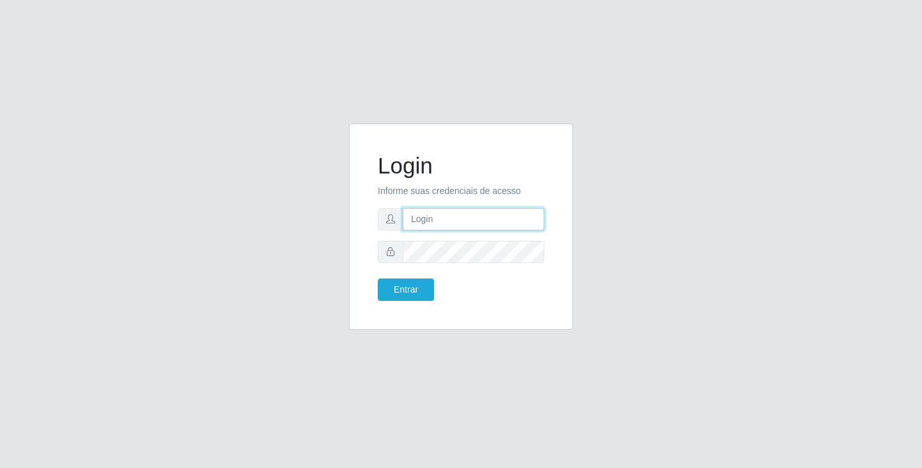
click at [419, 223] on input "text" at bounding box center [473, 219] width 141 height 22
type input "[EMAIL_ADDRESS][DOMAIN_NAME]"
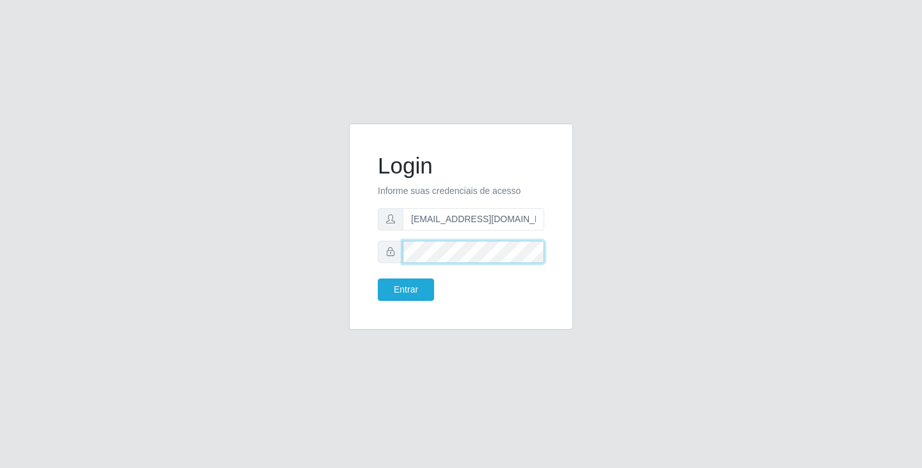
click at [378, 278] on button "Entrar" at bounding box center [406, 289] width 56 height 22
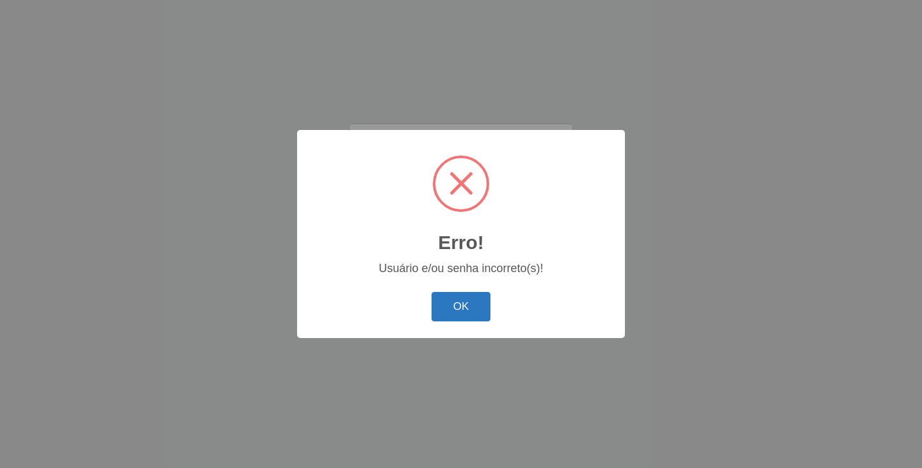
click at [448, 300] on button "OK" at bounding box center [461, 307] width 60 height 30
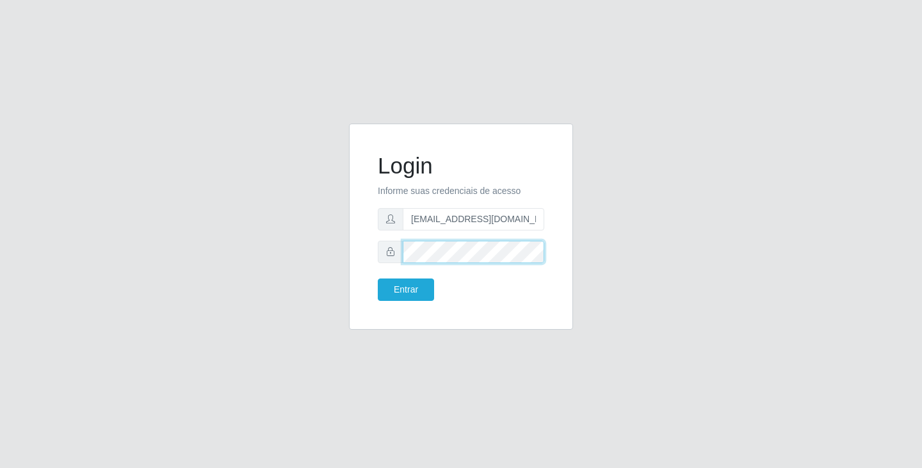
click at [378, 278] on button "Entrar" at bounding box center [406, 289] width 56 height 22
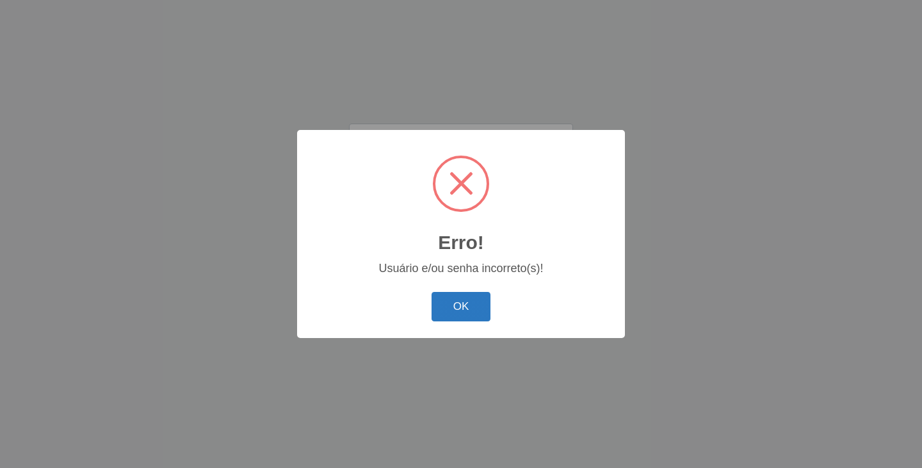
click at [465, 306] on button "OK" at bounding box center [461, 307] width 60 height 30
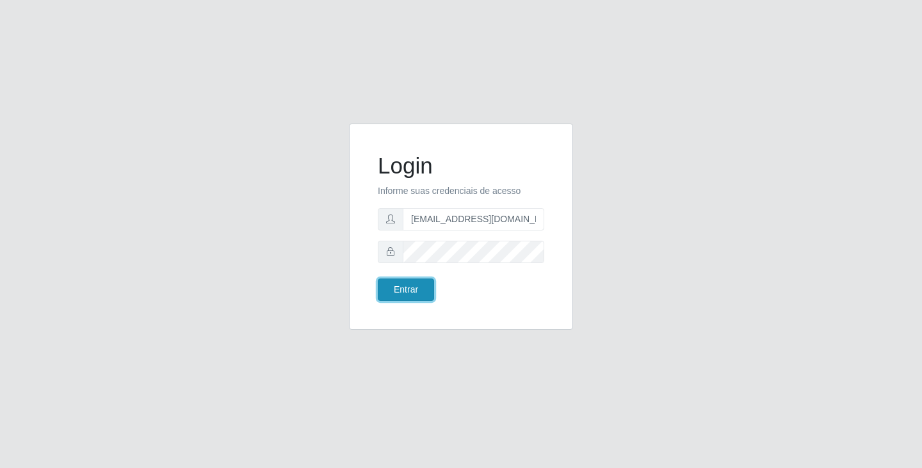
click at [413, 292] on button "Entrar" at bounding box center [406, 289] width 56 height 22
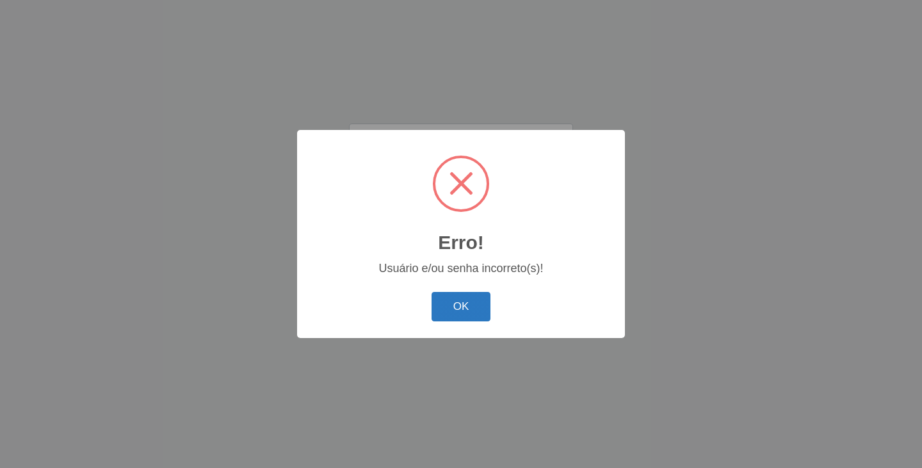
click at [457, 315] on button "OK" at bounding box center [461, 307] width 60 height 30
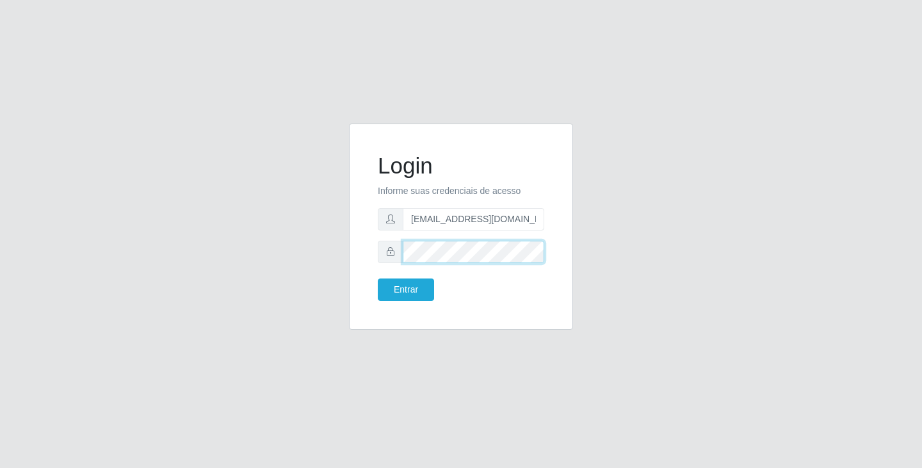
click at [378, 278] on button "Entrar" at bounding box center [406, 289] width 56 height 22
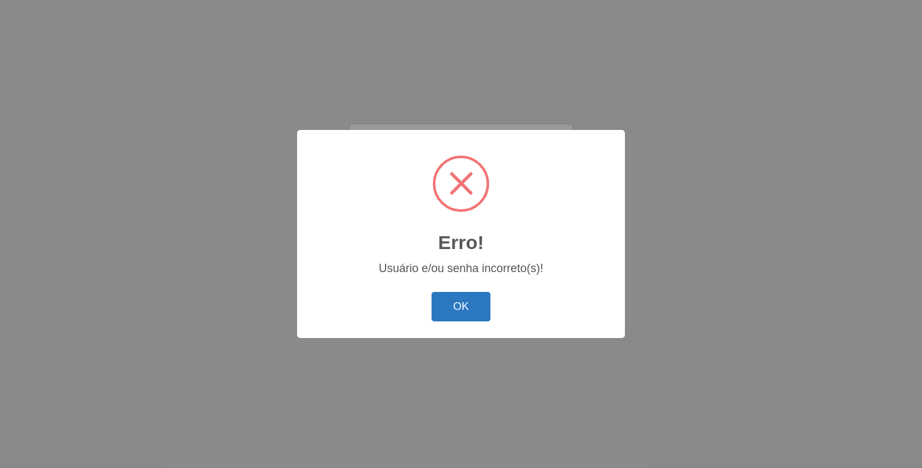
click at [468, 311] on button "OK" at bounding box center [461, 307] width 60 height 30
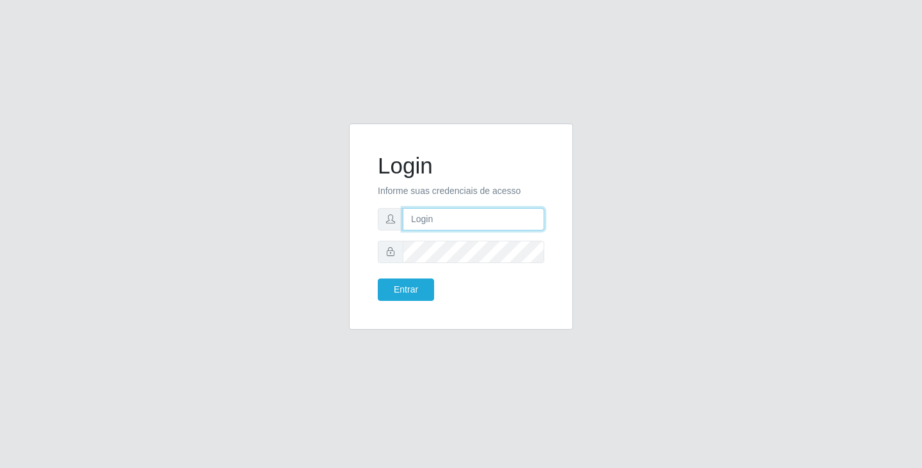
click at [490, 220] on input "text" at bounding box center [473, 219] width 141 height 22
type input "[EMAIL_ADDRESS][DOMAIN_NAME]"
